Goal: Information Seeking & Learning: Learn about a topic

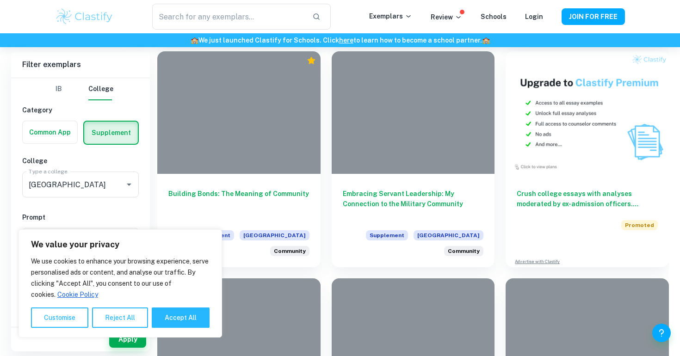
scroll to position [450, 0]
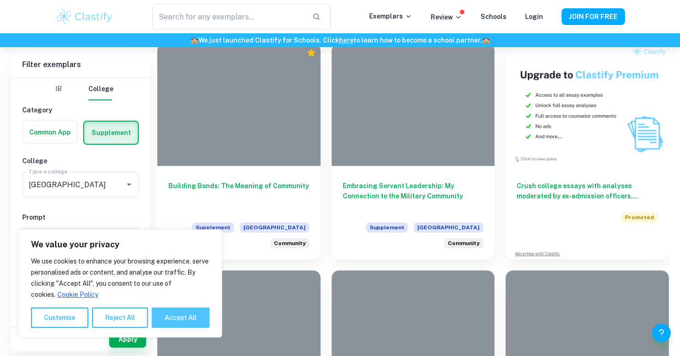
click at [172, 324] on button "Accept All" at bounding box center [181, 318] width 58 height 20
checkbox input "true"
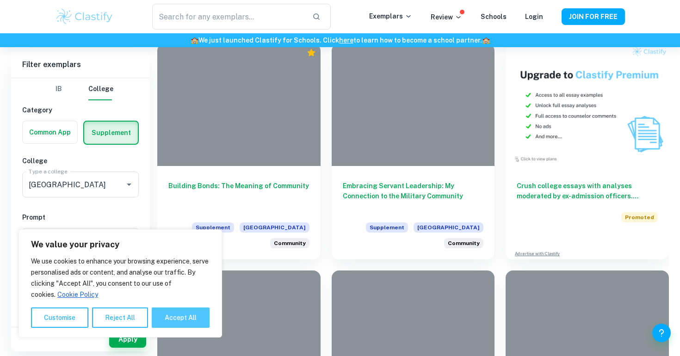
checkbox input "true"
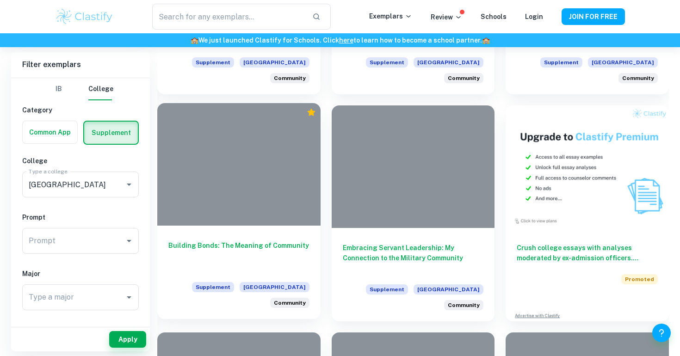
scroll to position [338, 0]
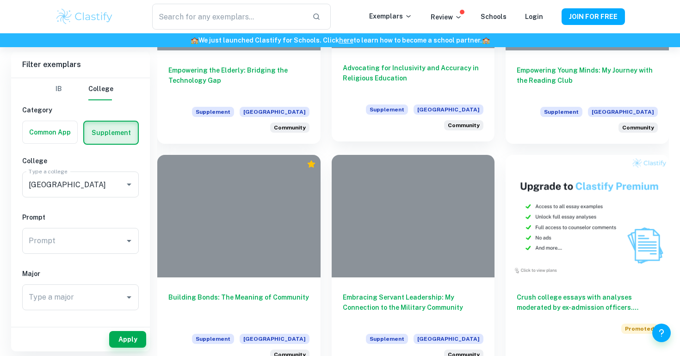
click at [394, 74] on h6 "Advocating for Inclusivity and Accuracy in Religious Education" at bounding box center [413, 78] width 141 height 31
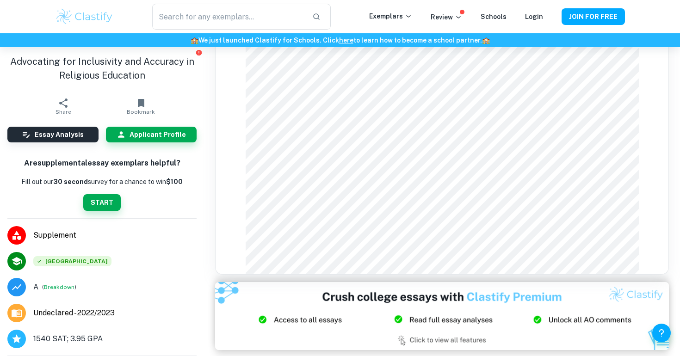
scroll to position [212, 0]
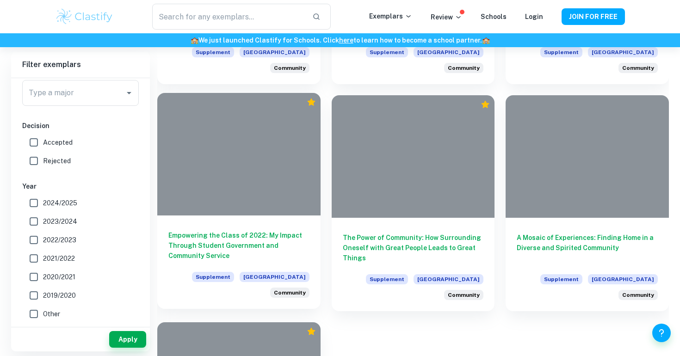
scroll to position [655, 0]
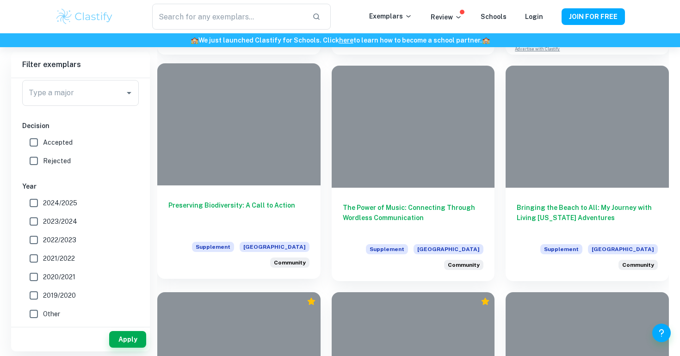
click at [283, 200] on h6 "Preserving Biodiversity: A Call to Action" at bounding box center [238, 215] width 141 height 31
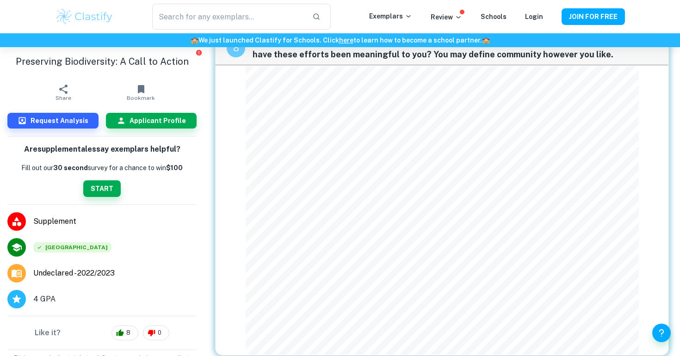
scroll to position [1196, 0]
